Goal: Information Seeking & Learning: Learn about a topic

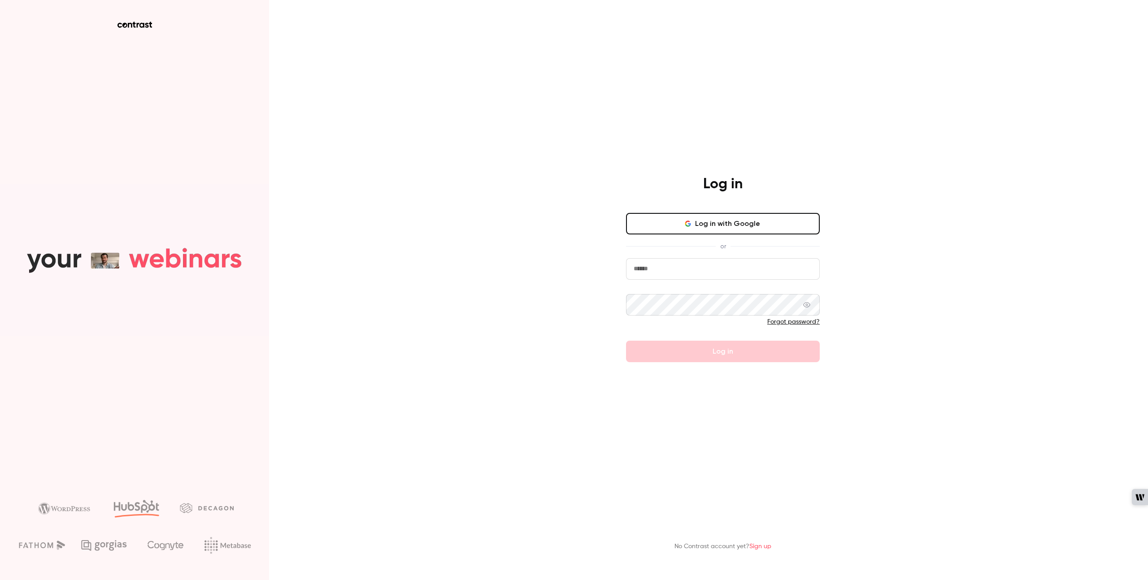
click at [728, 242] on span "or" at bounding box center [723, 246] width 15 height 9
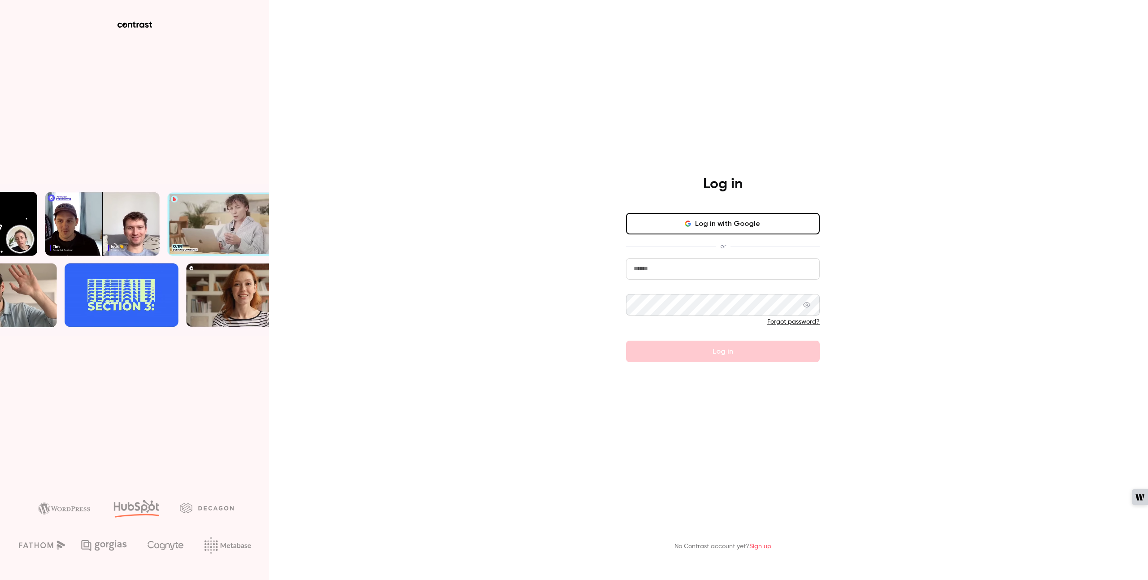
click at [722, 216] on button "Log in with Google" at bounding box center [723, 224] width 194 height 22
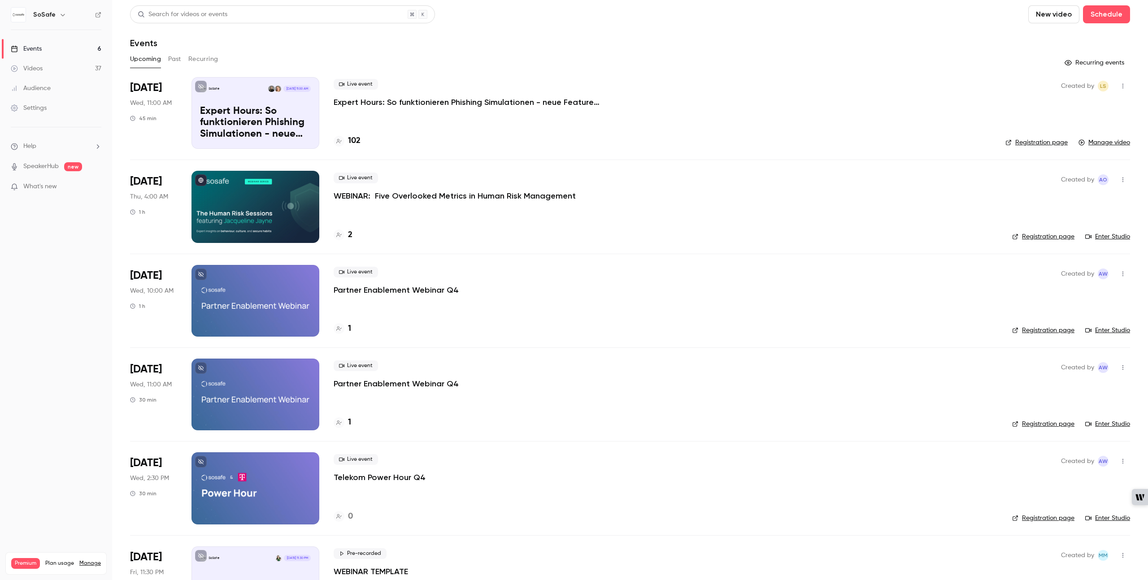
click at [171, 57] on button "Past" at bounding box center [174, 59] width 13 height 14
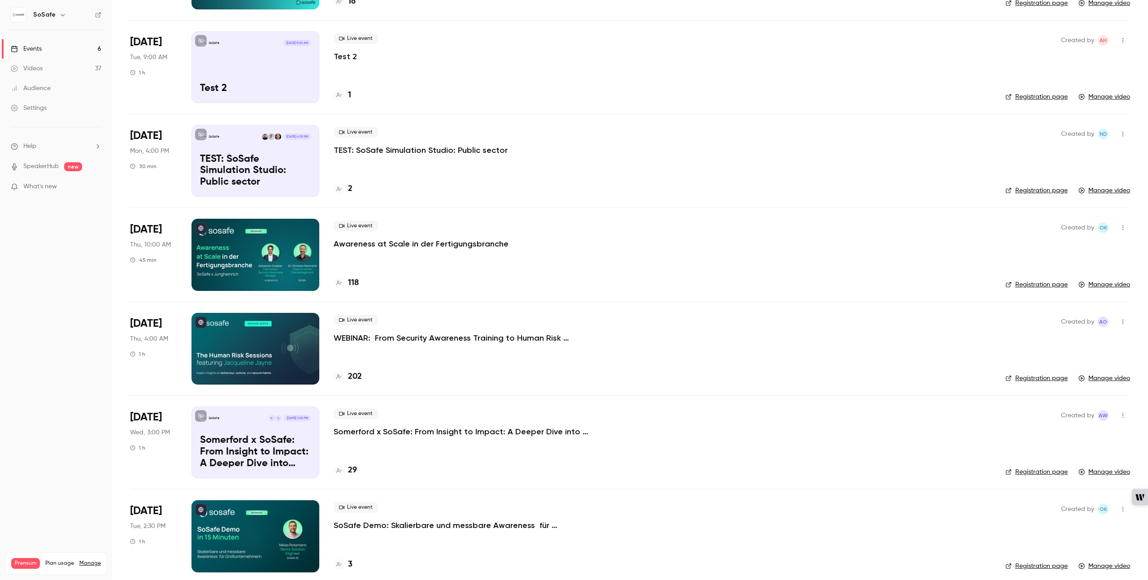
scroll to position [343, 0]
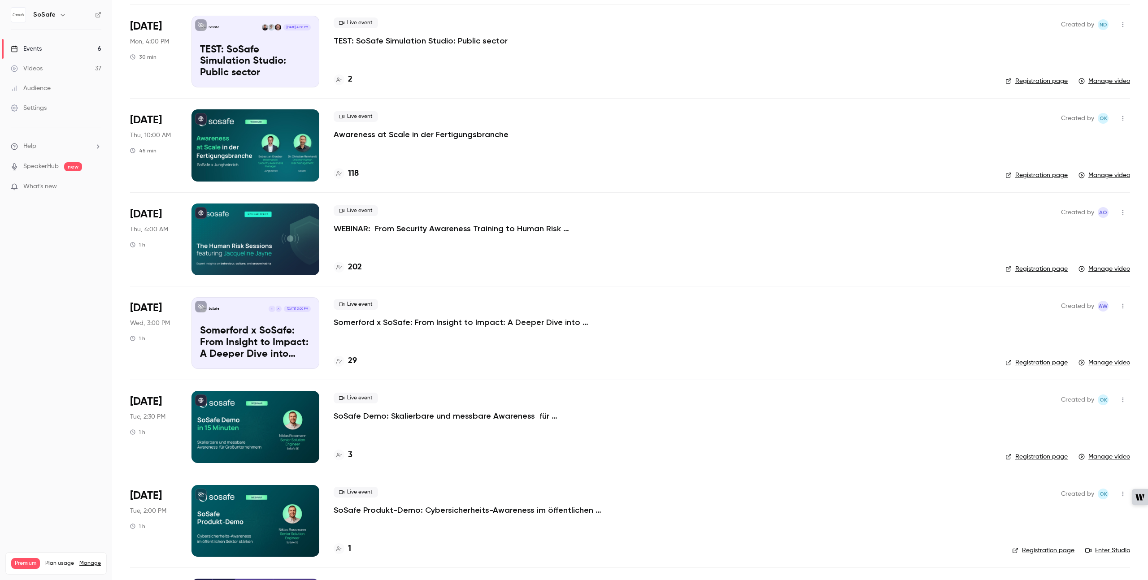
click at [432, 229] on p "WEBINAR: From Security Awareness Training to Human Risk Management" at bounding box center [468, 228] width 269 height 11
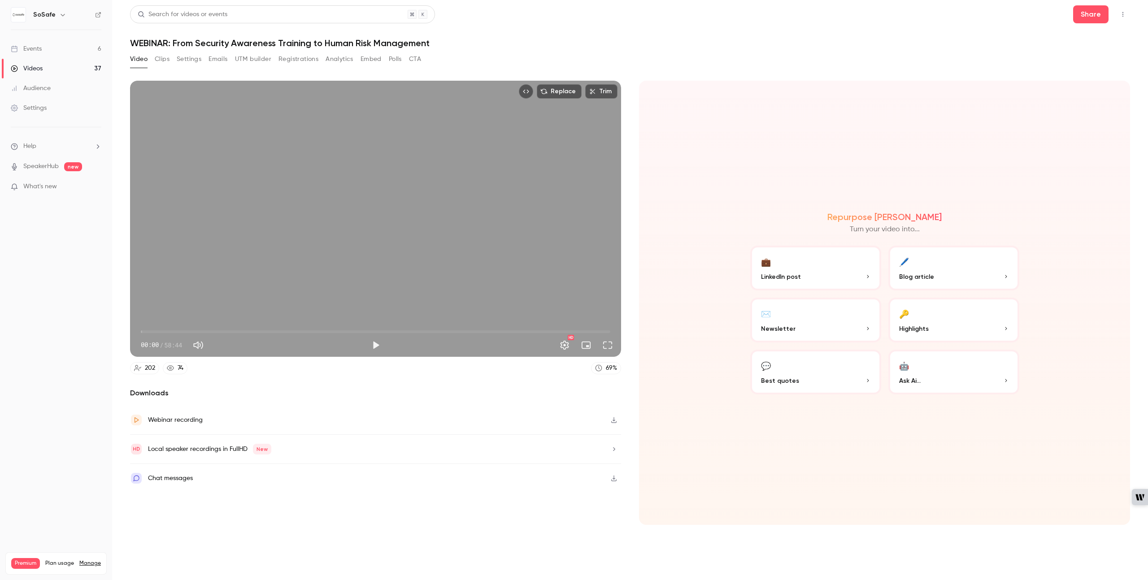
click at [314, 58] on button "Registrations" at bounding box center [299, 59] width 40 height 14
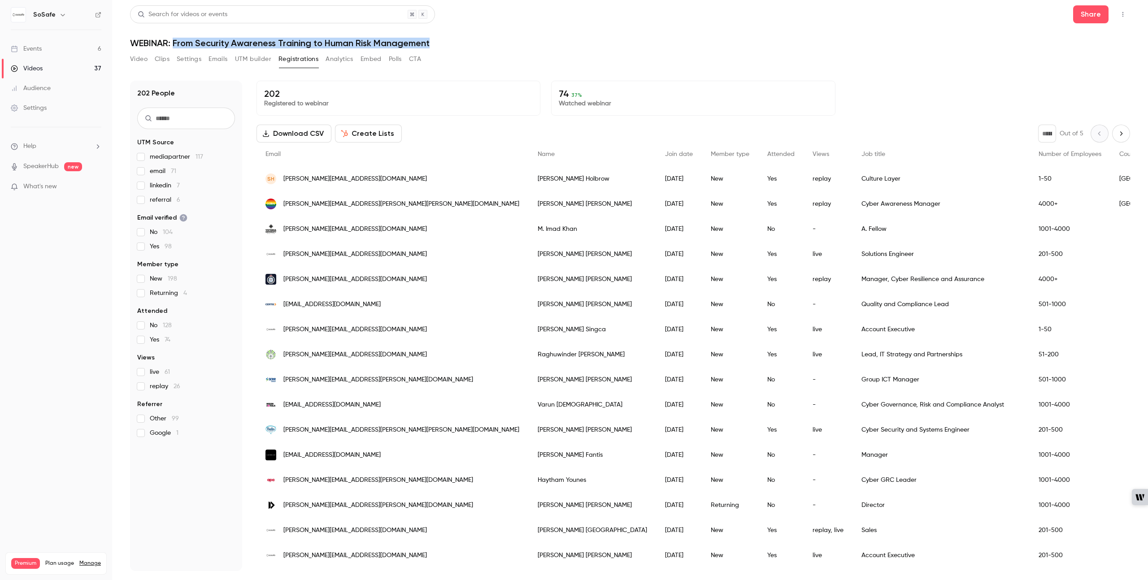
drag, startPoint x: 175, startPoint y: 43, endPoint x: 450, endPoint y: 45, distance: 275.4
click at [450, 45] on h1 "WEBINAR: From Security Awareness Training to Human Risk Management" at bounding box center [630, 43] width 1000 height 11
copy h1 "From Security Awareness Training to Human Risk Management"
